Goal: Information Seeking & Learning: Understand process/instructions

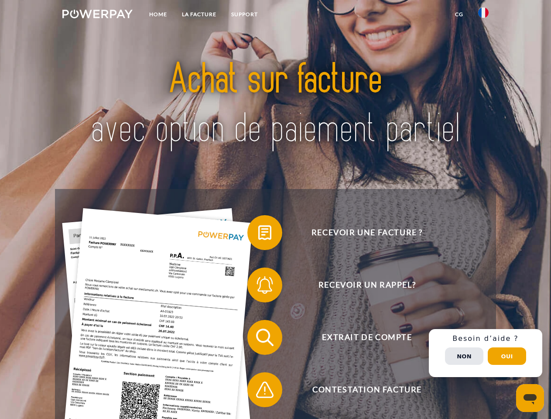
click at [97, 15] on img at bounding box center [97, 14] width 70 height 9
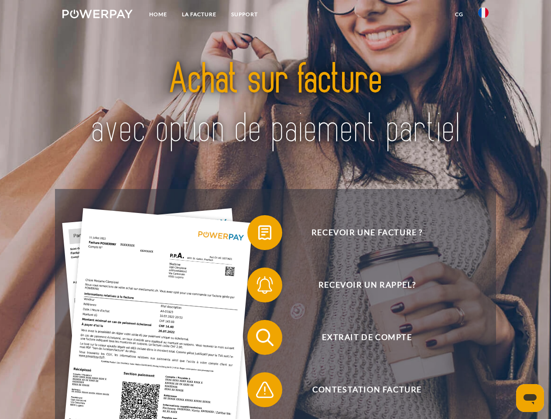
click at [483, 15] on img at bounding box center [483, 12] width 10 height 10
click at [459, 14] on link "CG" at bounding box center [458, 15] width 23 height 16
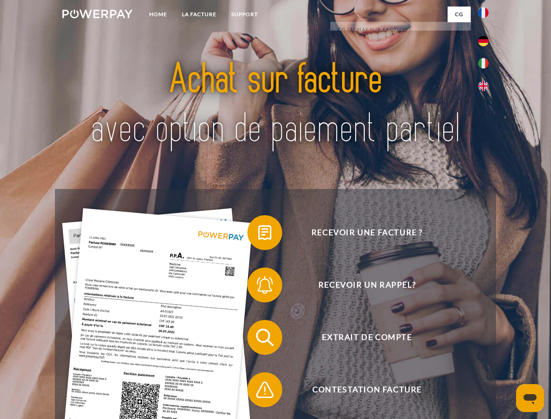
click at [258, 234] on span at bounding box center [252, 233] width 44 height 44
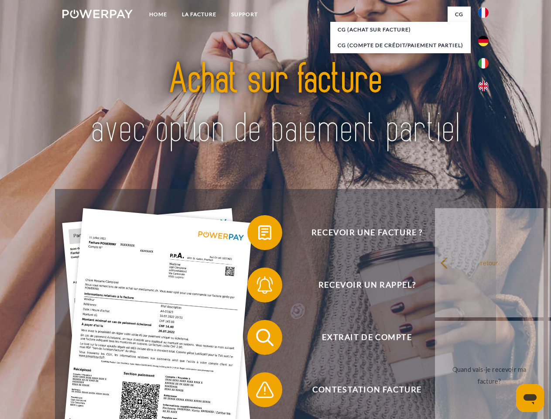
click at [258, 286] on span at bounding box center [252, 285] width 44 height 44
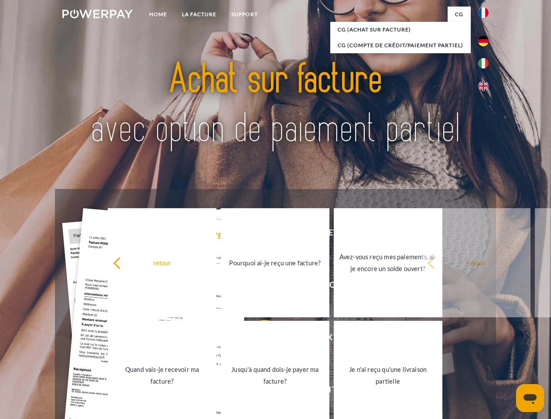
click at [258, 339] on link "Jusqu'à quand dois-je payer ma facture?" at bounding box center [275, 375] width 109 height 109
click at [258, 391] on span at bounding box center [252, 390] width 44 height 44
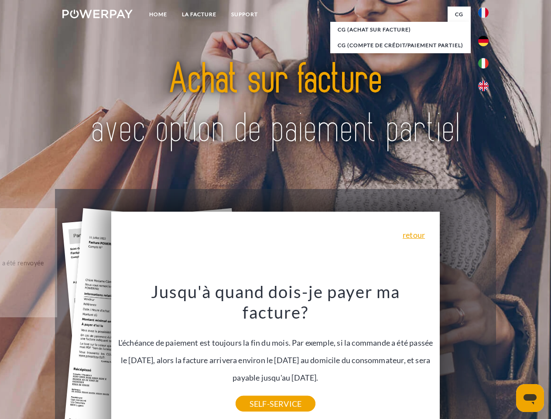
click at [485, 353] on div "Recevoir une facture ? Recevoir un rappel? Extrait de compte retour" at bounding box center [275, 363] width 440 height 349
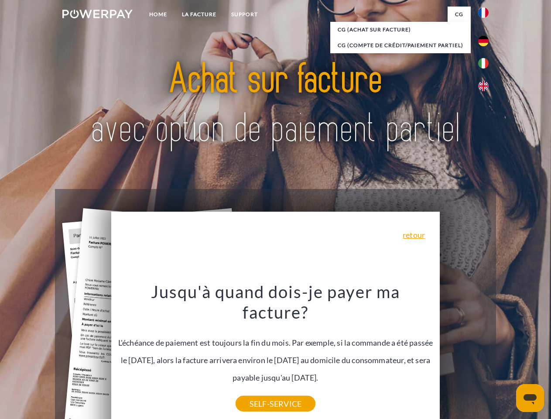
click at [464, 355] on span "Extrait de compte" at bounding box center [367, 337] width 214 height 35
click at [507, 356] on header "Home LA FACTURE Support" at bounding box center [275, 301] width 551 height 602
